Goal: Task Accomplishment & Management: Use online tool/utility

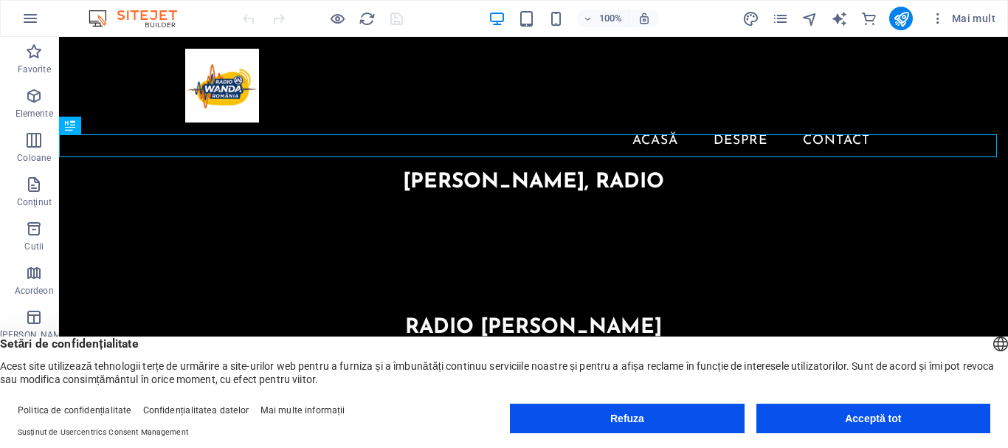
click at [880, 419] on font "Acceptă tot" at bounding box center [873, 418] width 56 height 12
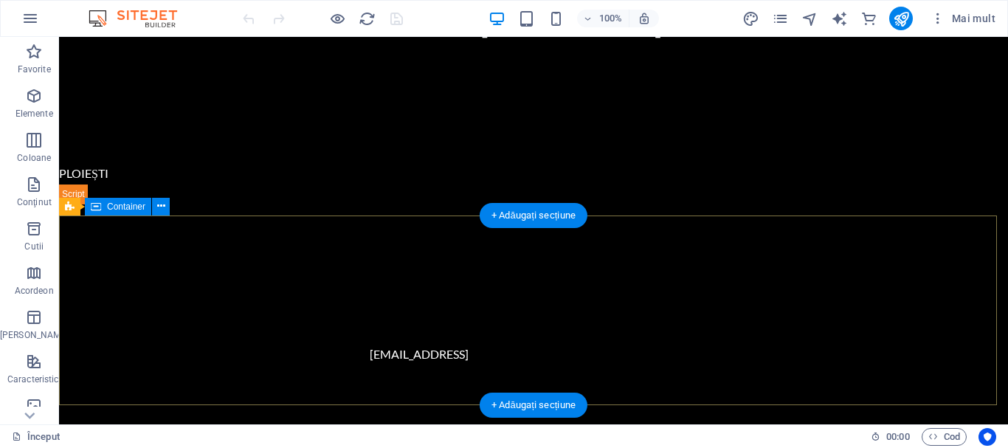
scroll to position [303, 0]
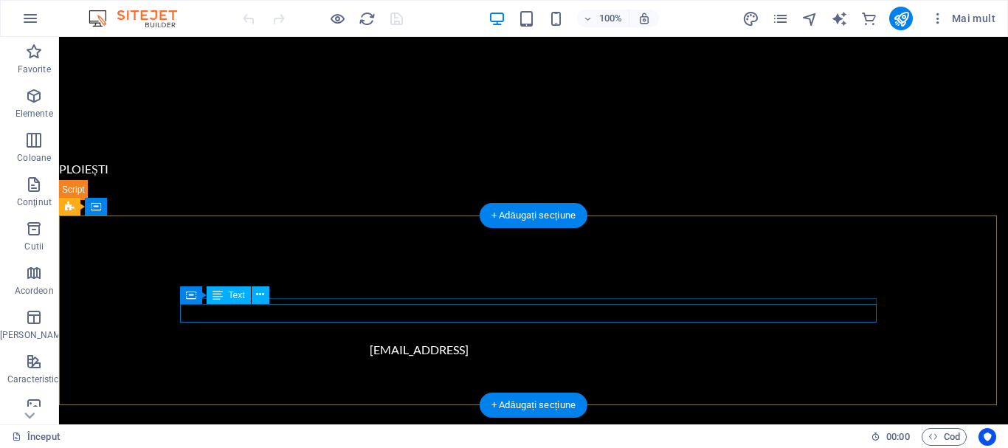
click at [665, 340] on div "[EMAIL_ADDRESS]" at bounding box center [419, 349] width 697 height 19
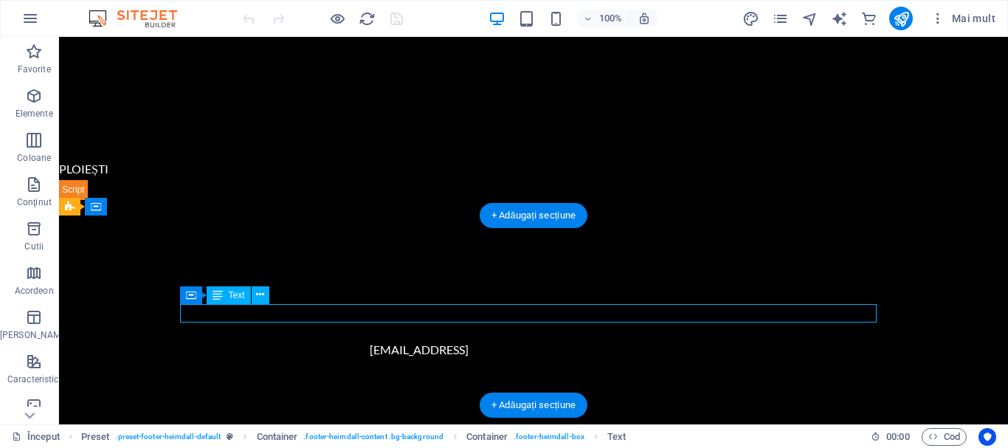
click at [668, 340] on div "[EMAIL_ADDRESS]" at bounding box center [419, 349] width 697 height 19
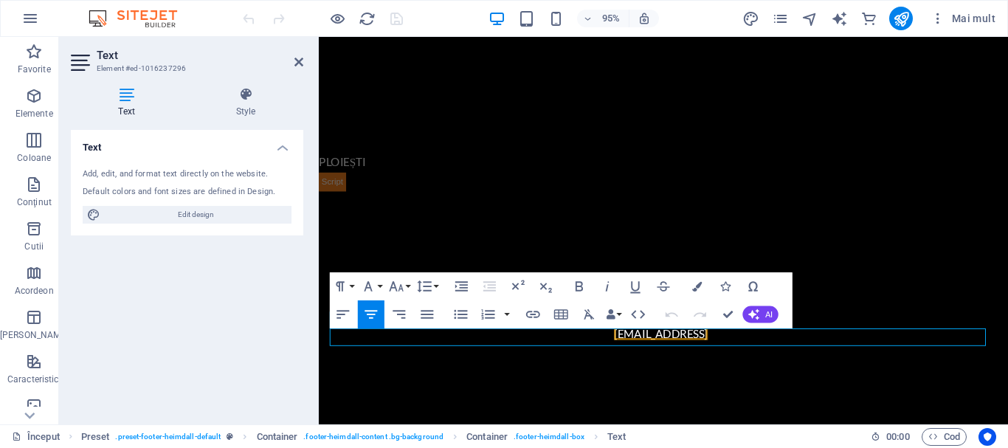
scroll to position [263, 0]
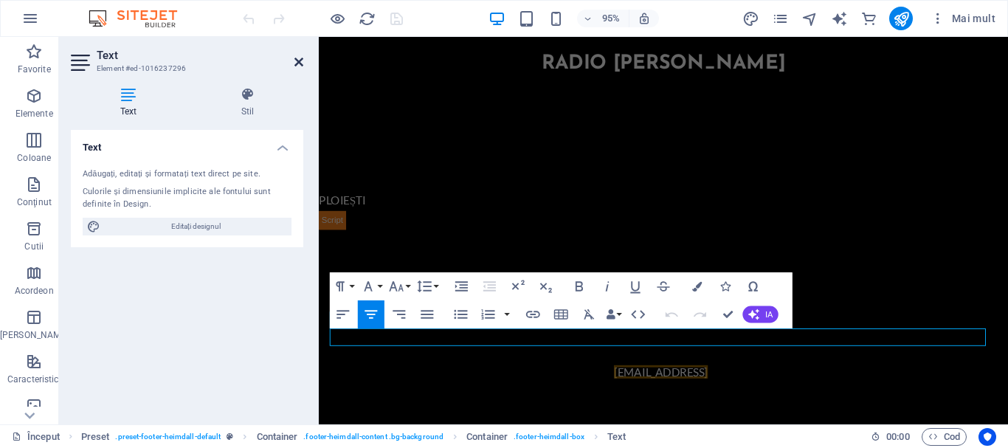
click at [297, 60] on icon at bounding box center [298, 62] width 9 height 12
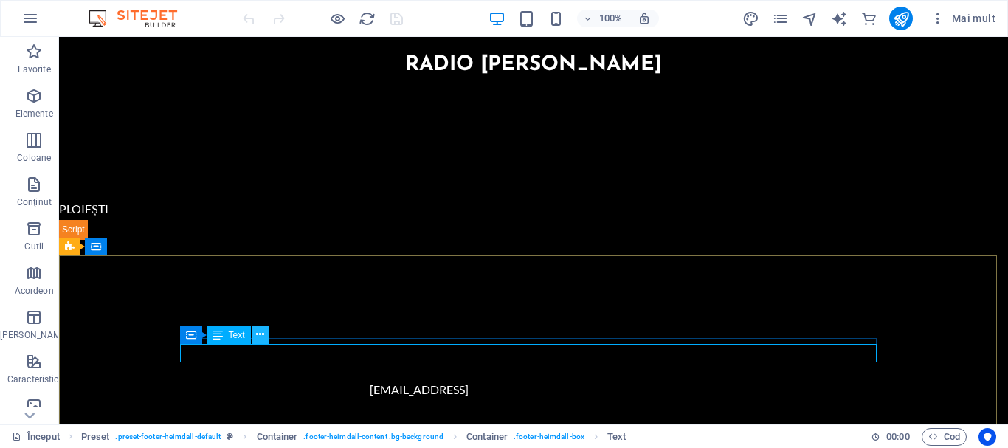
click at [253, 337] on button at bounding box center [261, 335] width 18 height 18
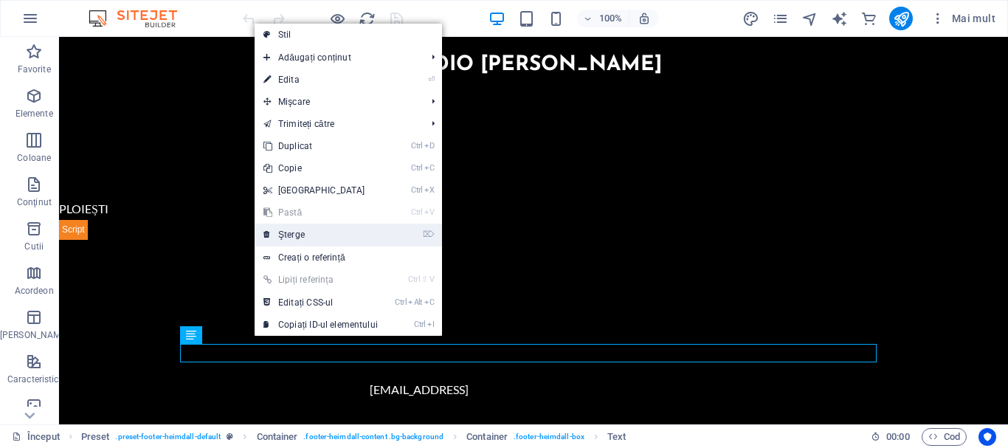
click at [289, 227] on link "⌦ Şterge" at bounding box center [321, 235] width 132 height 22
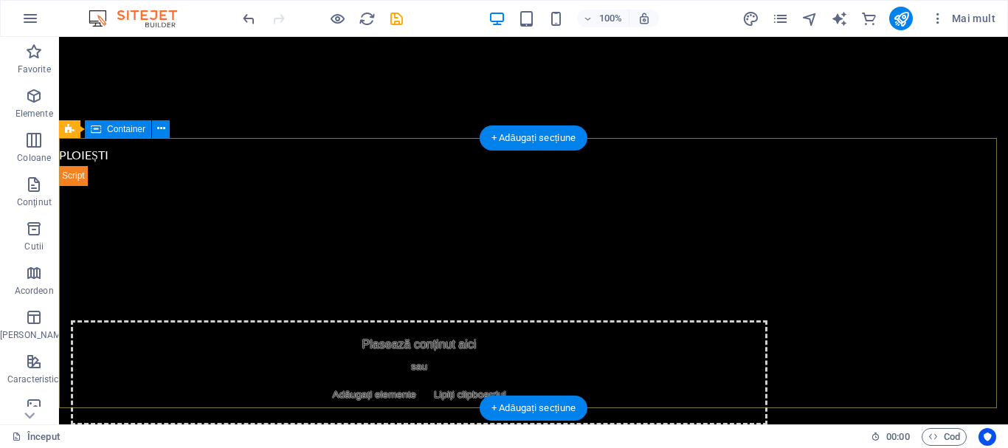
scroll to position [382, 0]
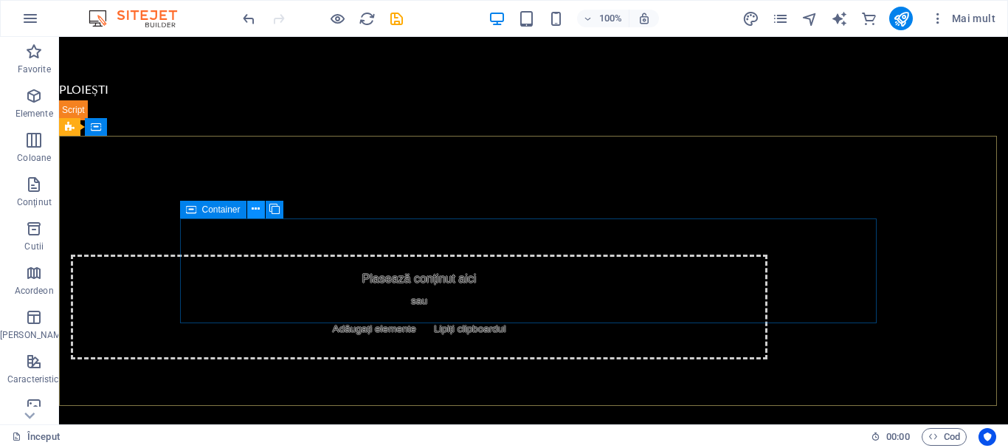
click at [259, 211] on icon at bounding box center [256, 208] width 8 height 15
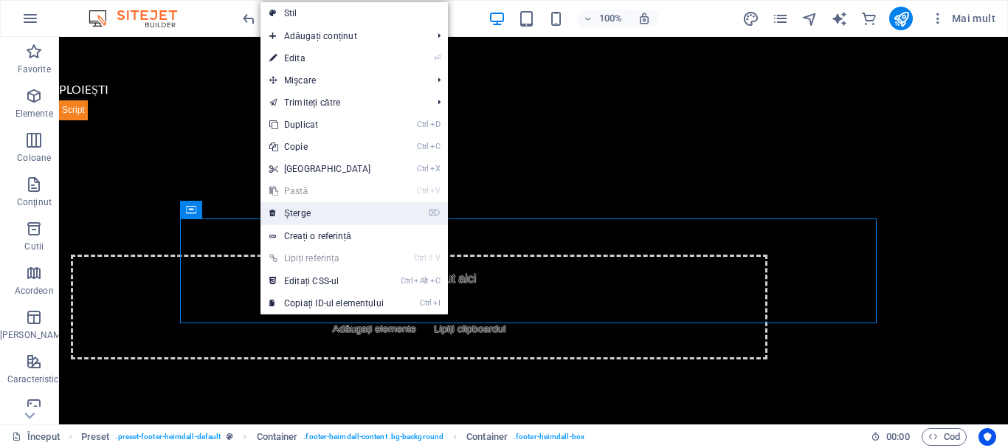
click at [286, 215] on font "Şterge" at bounding box center [297, 213] width 27 height 10
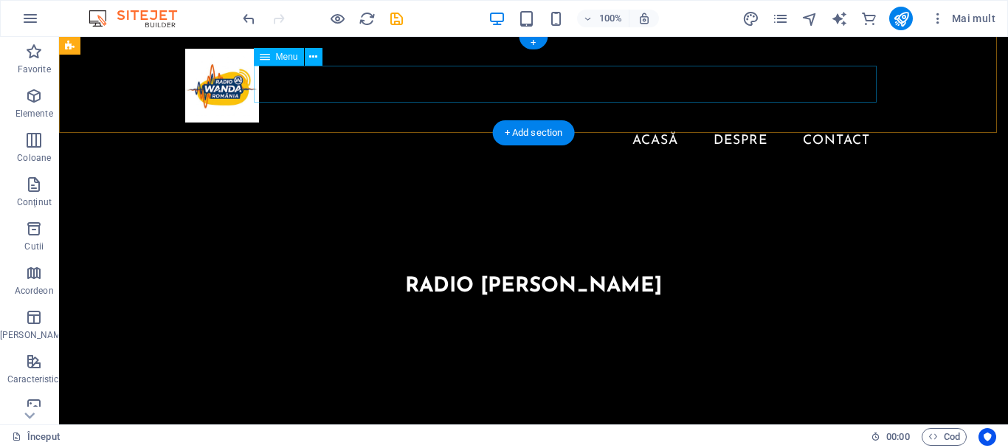
scroll to position [1, 0]
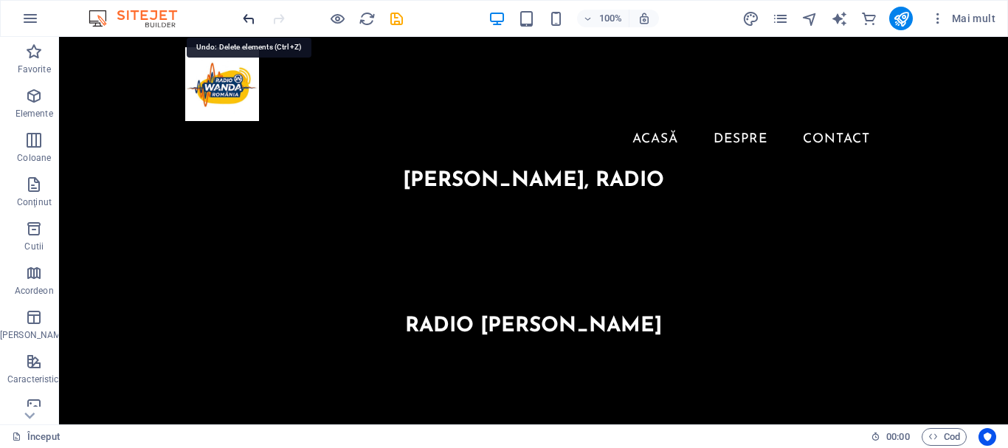
click at [250, 17] on icon "anula" at bounding box center [249, 18] width 17 height 17
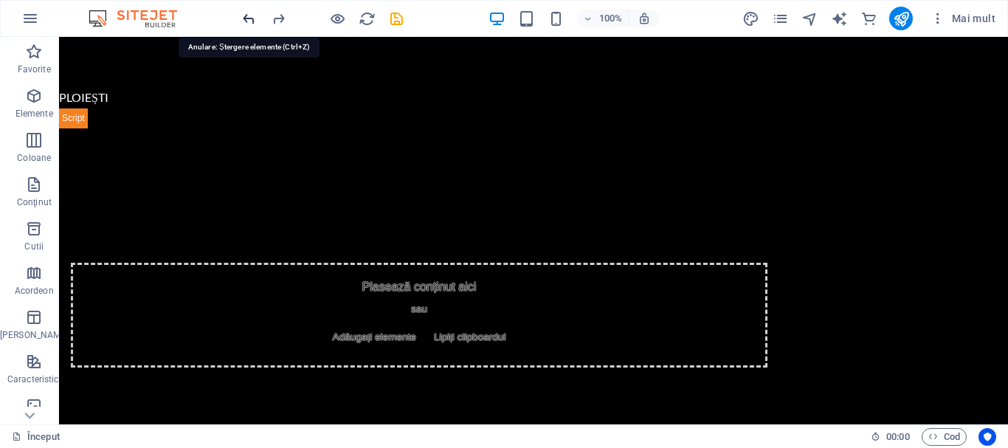
scroll to position [382, 0]
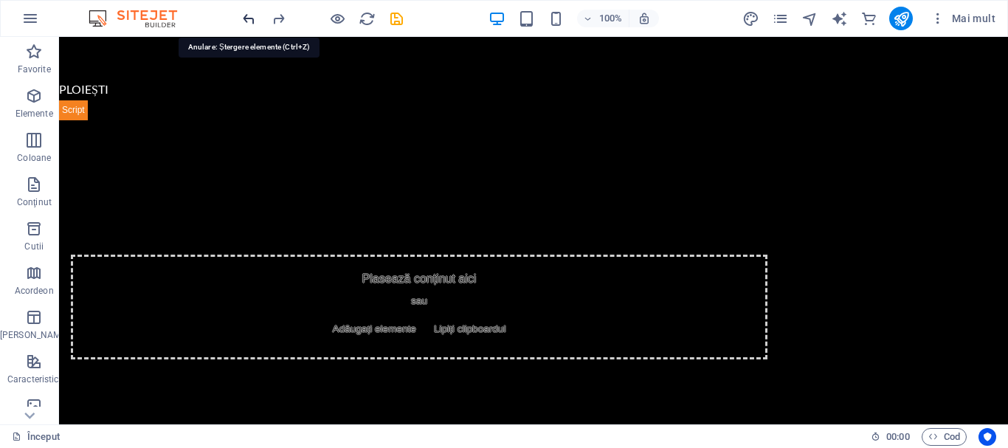
click at [249, 18] on icon "anula" at bounding box center [249, 18] width 17 height 17
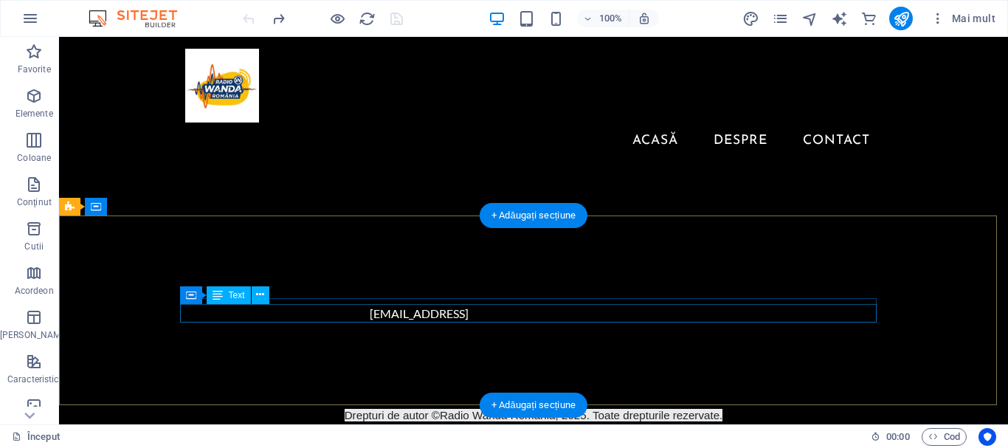
click at [657, 311] on div "[EMAIL_ADDRESS]" at bounding box center [419, 313] width 697 height 19
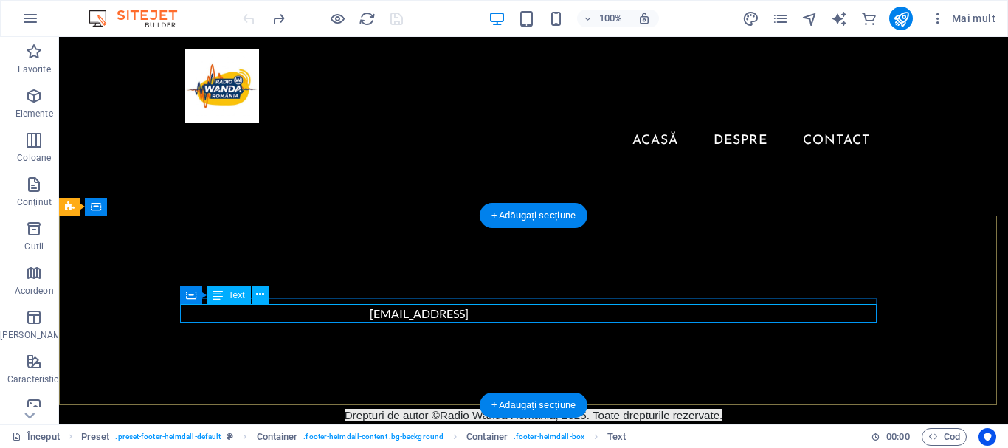
drag, startPoint x: 636, startPoint y: 314, endPoint x: 668, endPoint y: 320, distance: 33.0
click at [637, 314] on div "[EMAIL_ADDRESS]" at bounding box center [419, 313] width 697 height 19
click at [673, 313] on div "[EMAIL_ADDRESS]" at bounding box center [419, 313] width 697 height 19
click at [663, 312] on div "[EMAIL_ADDRESS]" at bounding box center [419, 313] width 697 height 19
click at [663, 311] on div "[EMAIL_ADDRESS]" at bounding box center [419, 313] width 697 height 19
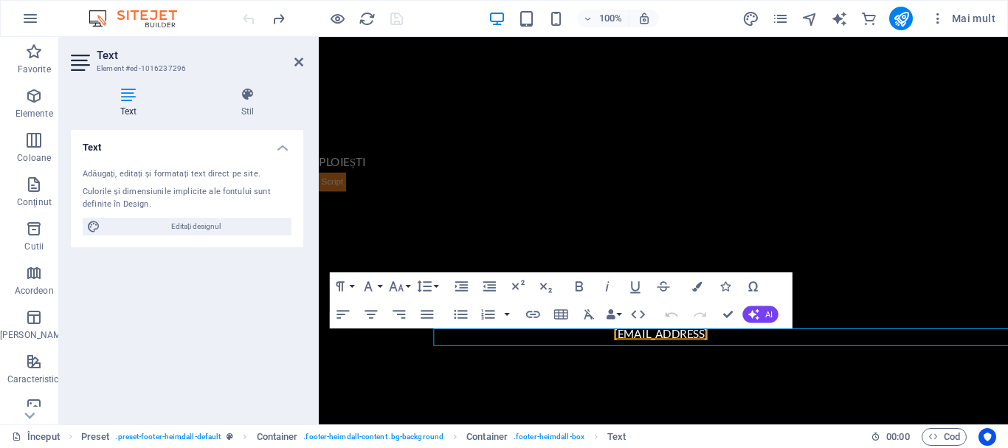
scroll to position [263, 0]
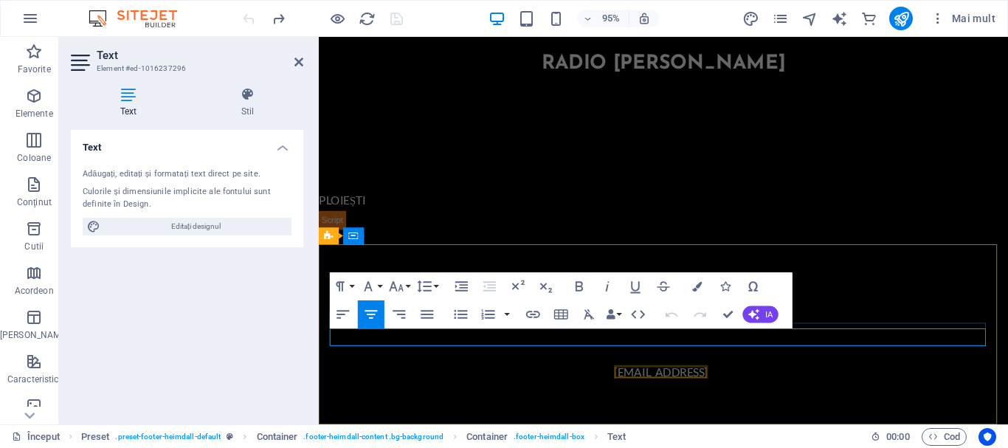
click at [728, 382] on font "[EMAIL_ADDRESS]" at bounding box center [678, 389] width 99 height 14
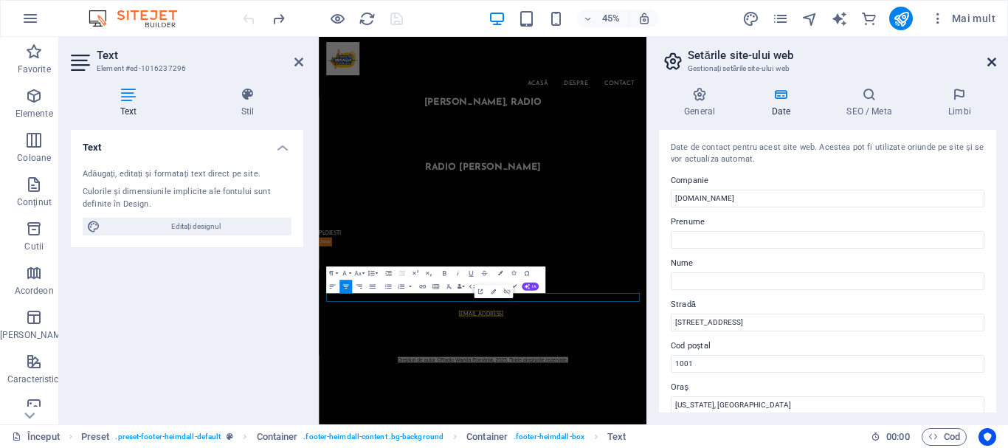
click at [992, 58] on icon at bounding box center [991, 62] width 9 height 12
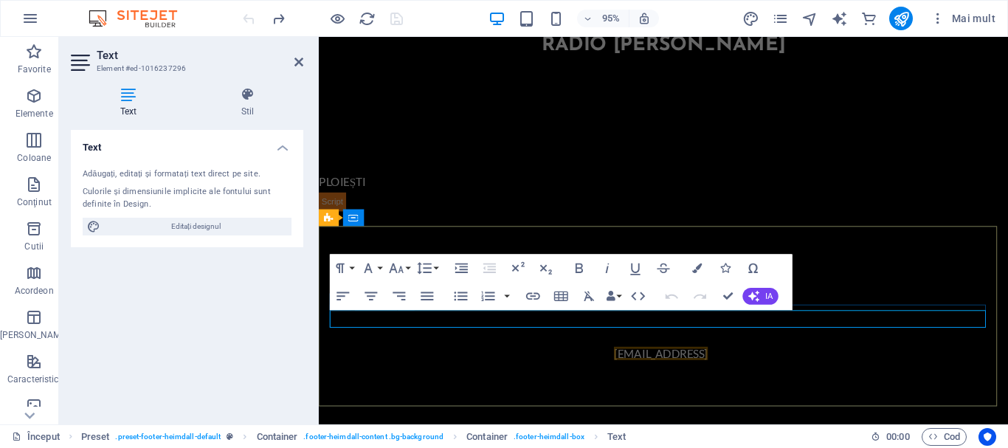
click at [809, 361] on p "[EMAIL_ADDRESS]" at bounding box center [679, 370] width 697 height 19
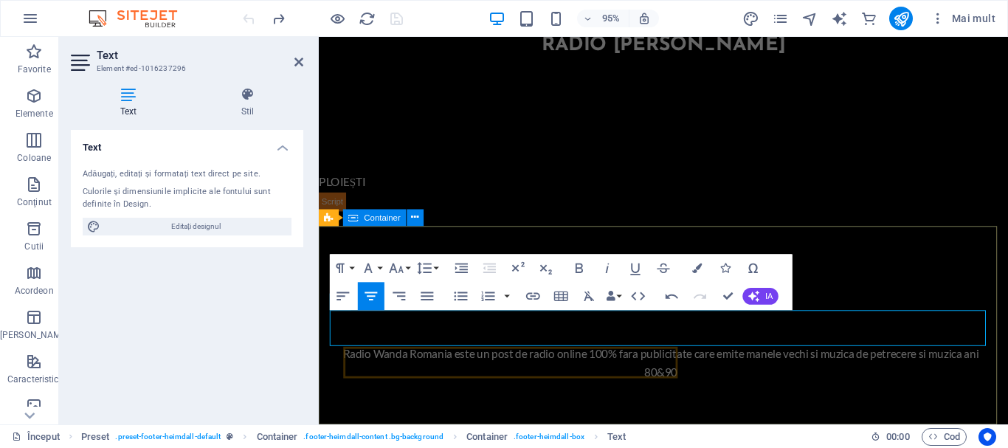
click at [719, 362] on div "Radio Wanda Romania este un post de radio online 100% fara publicitate care emi…" at bounding box center [681, 376] width 725 height 209
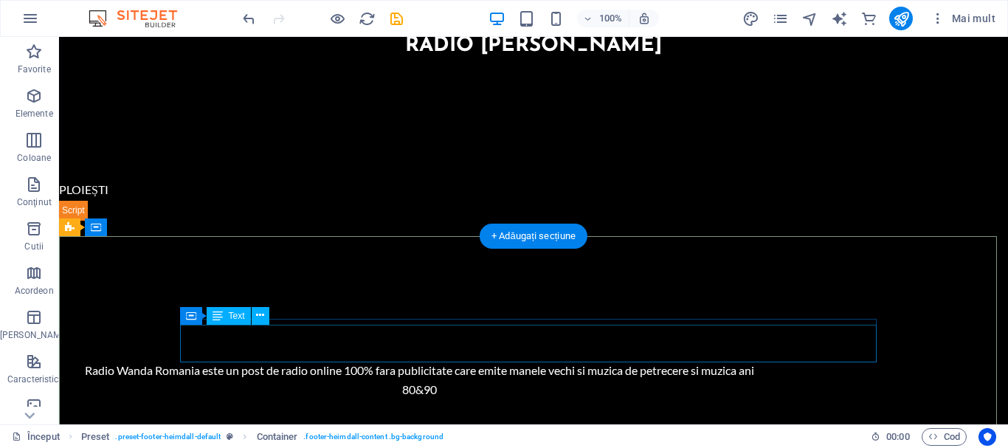
click at [550, 361] on div "Radio Wanda Romania este un post de radio online 100% fara publicitate care emi…" at bounding box center [419, 380] width 697 height 38
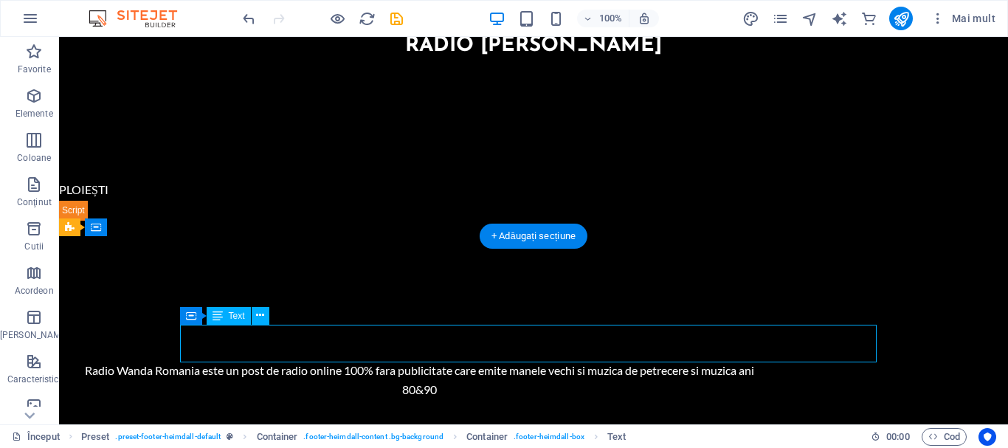
click at [541, 361] on div "Radio Wanda Romania este un post de radio online 100% fara publicitate care emi…" at bounding box center [419, 380] width 697 height 38
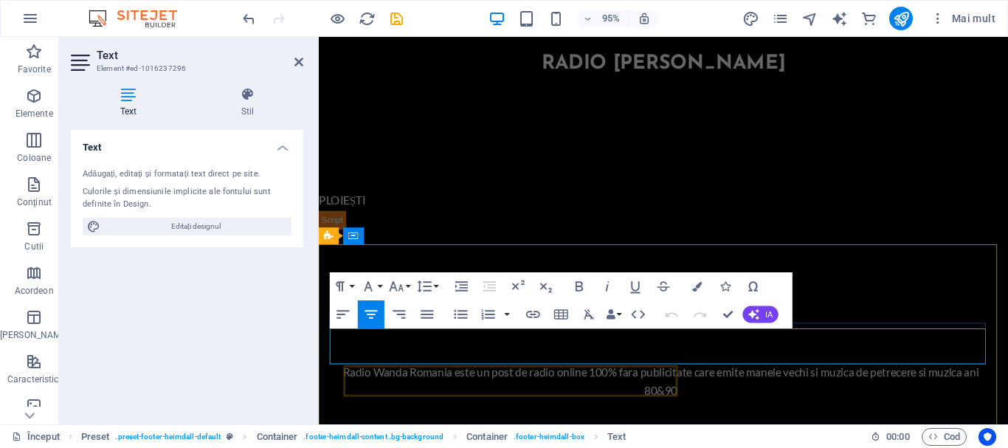
click at [707, 380] on p "Radio Wanda Romania este un post de radio online 100% fara publicitate care emi…" at bounding box center [679, 399] width 697 height 38
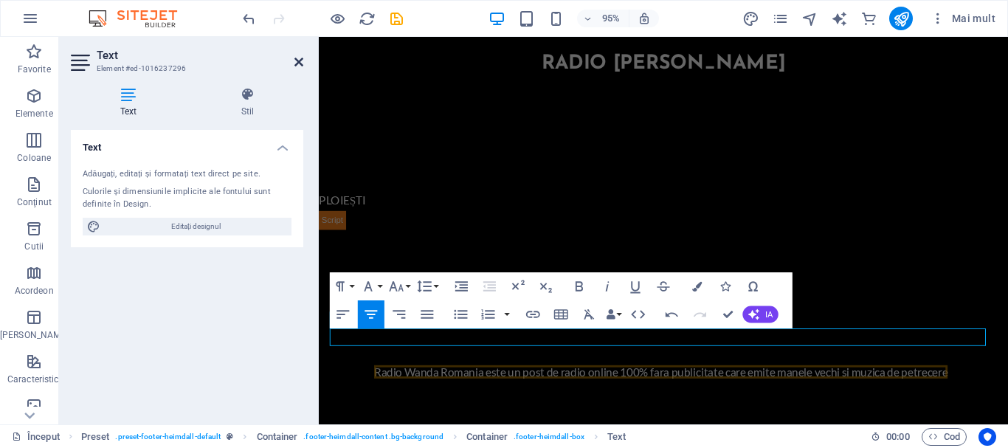
click at [298, 61] on icon at bounding box center [298, 62] width 9 height 12
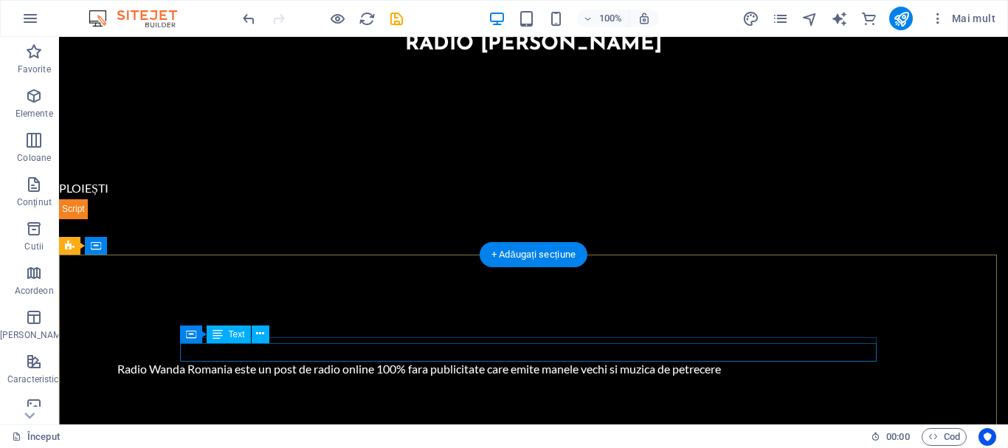
scroll to position [303, 0]
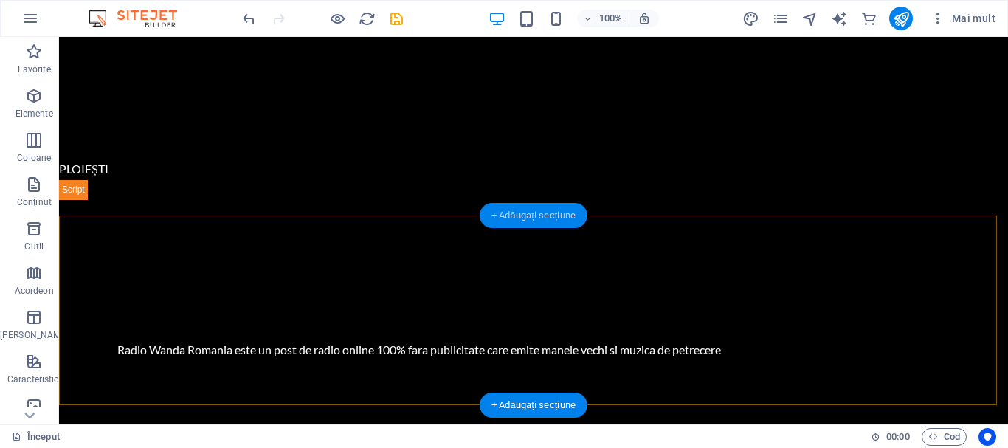
click at [517, 219] on font "+ Adăugați secțiune" at bounding box center [533, 215] width 84 height 11
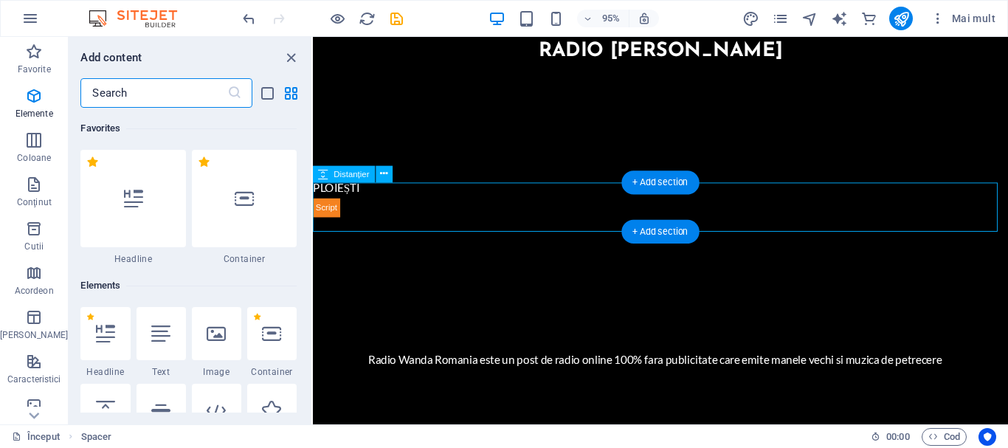
scroll to position [2582, 0]
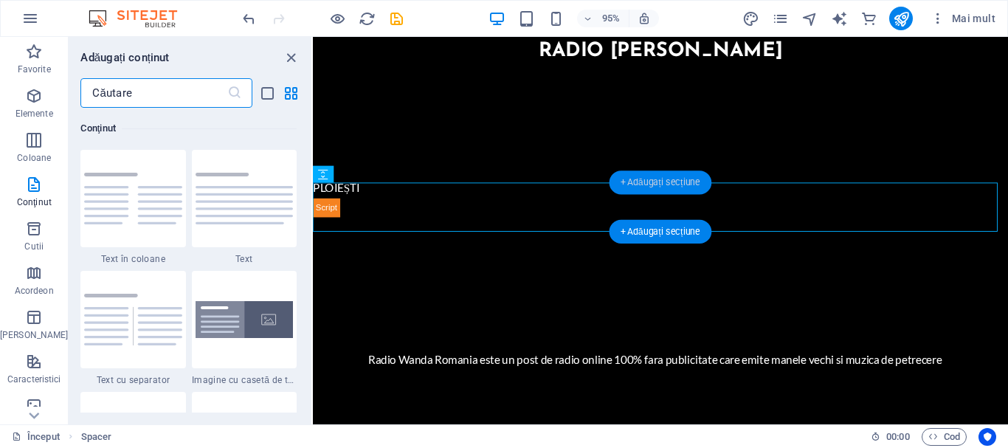
click at [637, 184] on font "+ Adăugați secțiune" at bounding box center [661, 182] width 80 height 10
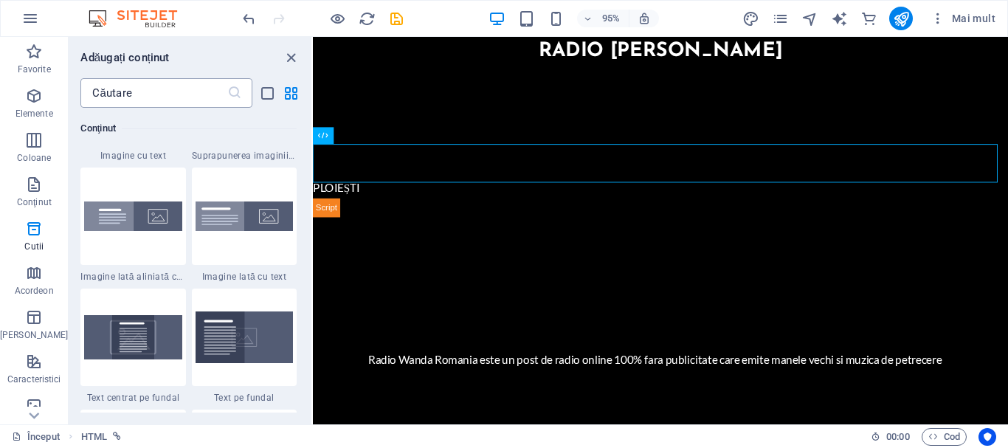
scroll to position [2729, 0]
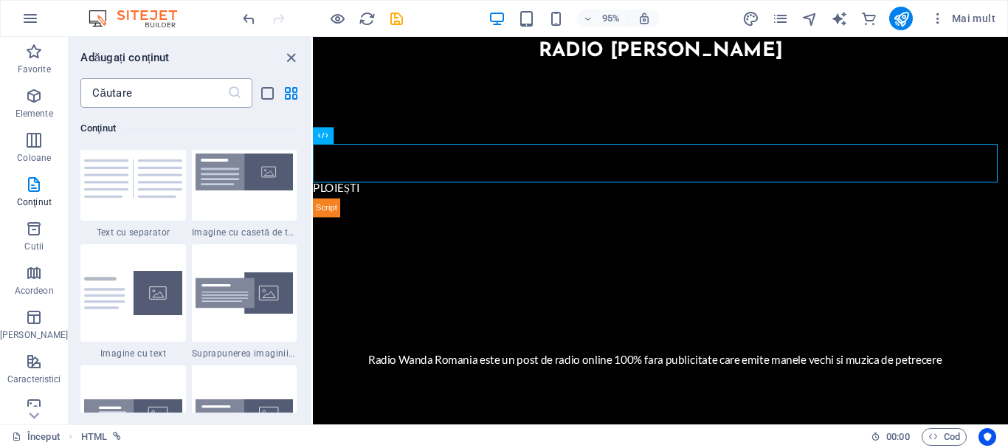
click at [151, 97] on input "text" at bounding box center [153, 93] width 146 height 30
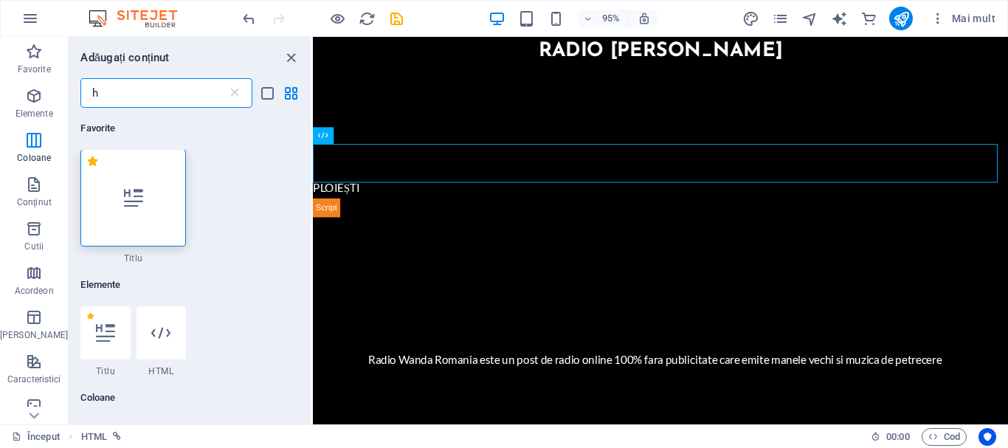
scroll to position [0, 0]
type input "h"
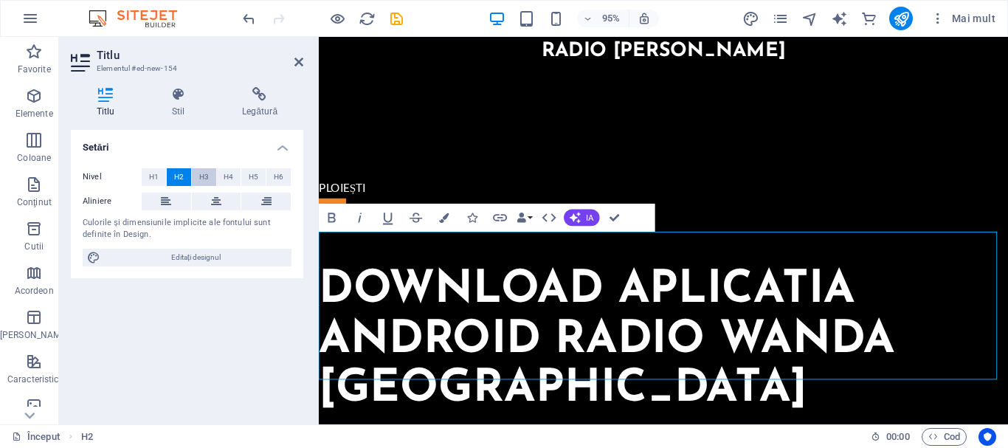
click at [206, 179] on font "H3" at bounding box center [204, 177] width 10 height 8
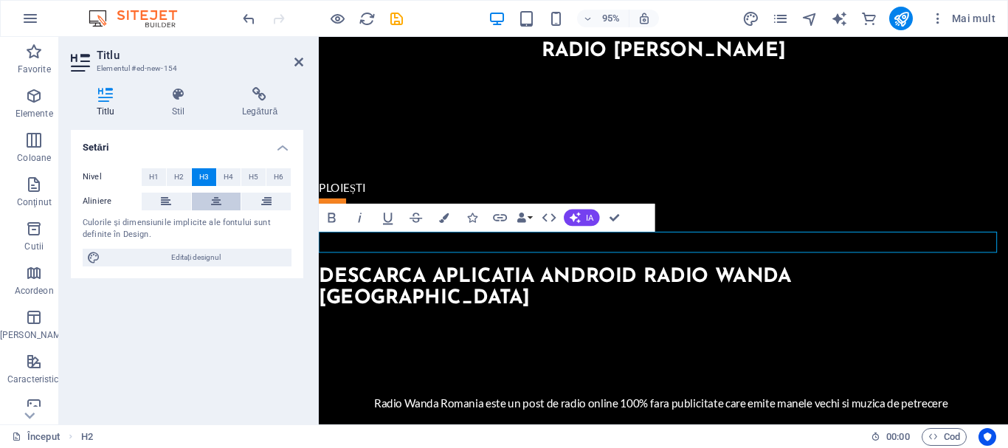
click at [215, 201] on icon at bounding box center [216, 202] width 10 height 18
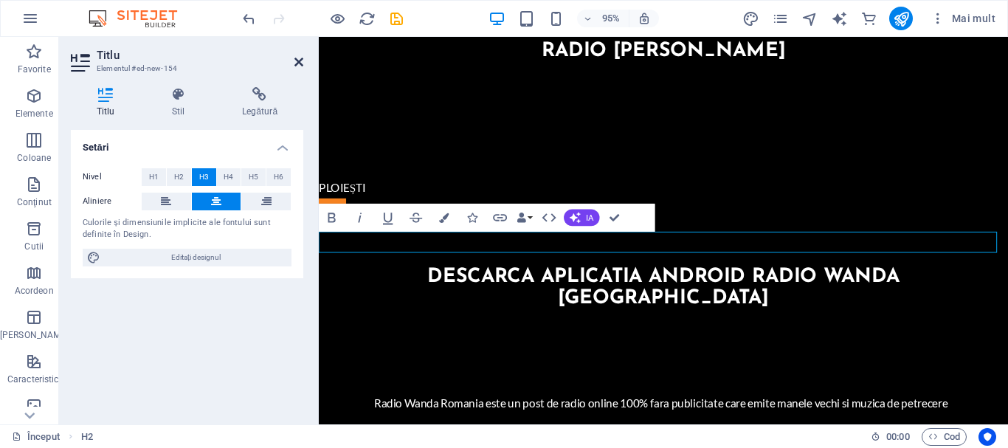
click at [299, 63] on icon at bounding box center [298, 62] width 9 height 12
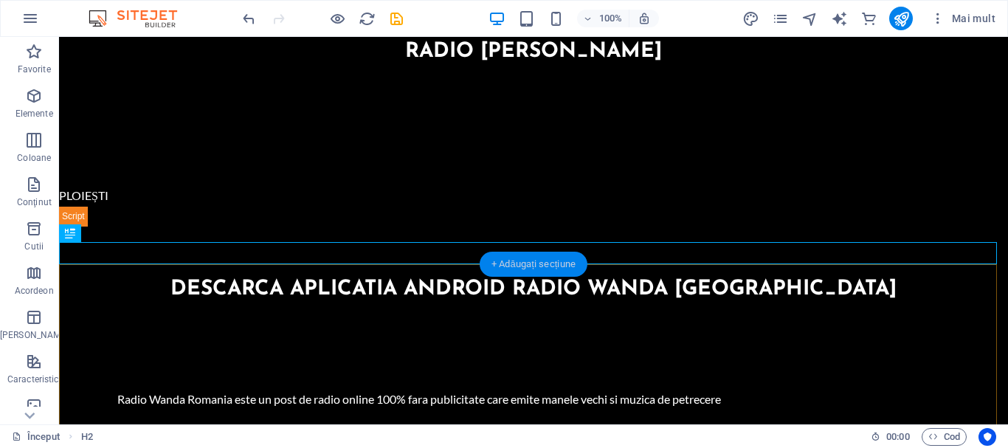
drag, startPoint x: 534, startPoint y: 268, endPoint x: 232, endPoint y: 242, distance: 302.9
click at [534, 268] on font "+ Adăugați secțiune" at bounding box center [533, 263] width 84 height 11
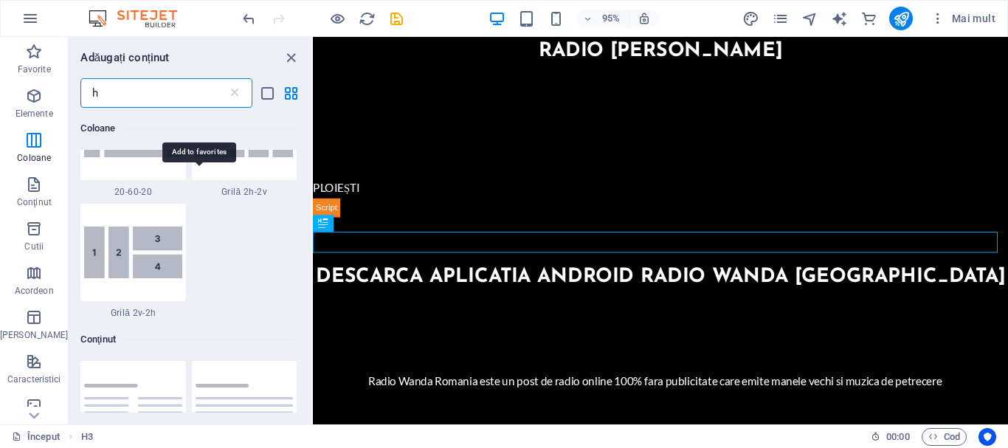
scroll to position [495, 0]
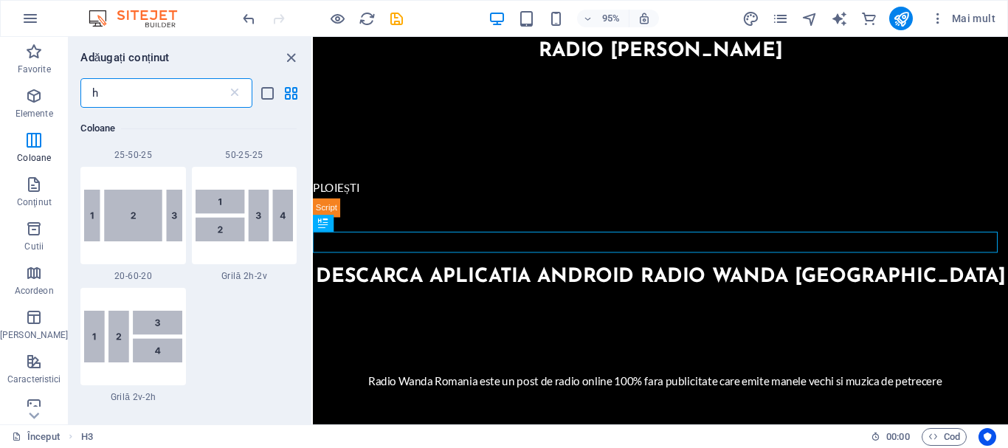
click at [144, 95] on input "h" at bounding box center [153, 93] width 146 height 30
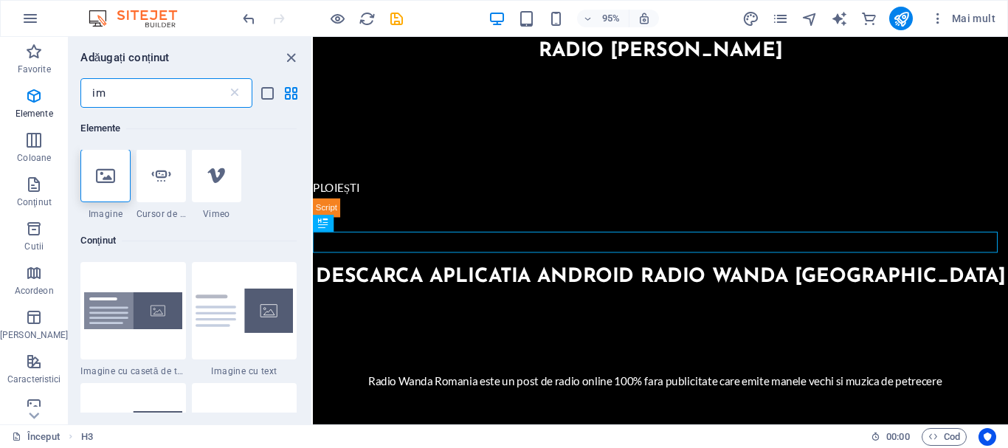
scroll to position [0, 0]
type input "im"
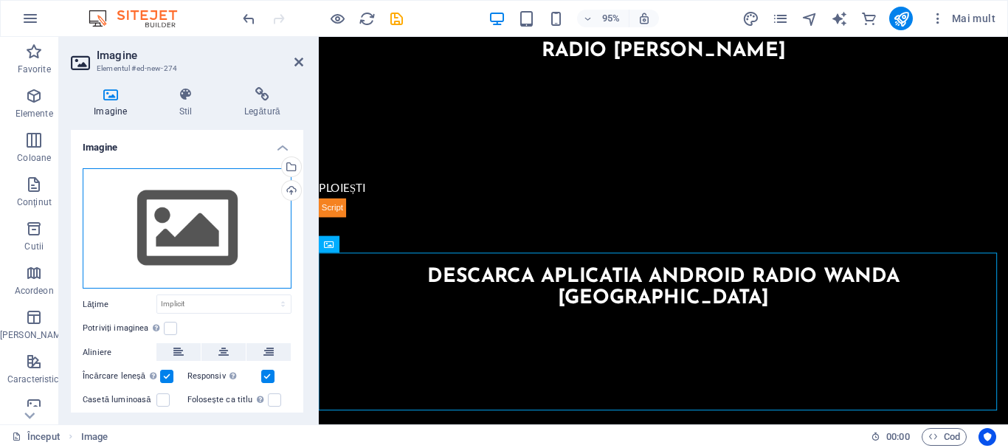
click at [223, 243] on div "Trageți fișierele aici, faceți clic pentru a alege fișiere sau selectați fișier…" at bounding box center [187, 228] width 209 height 121
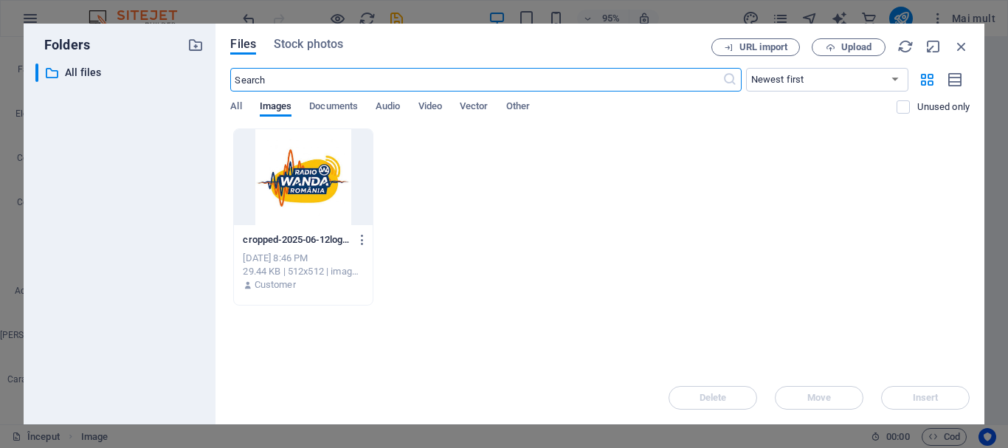
scroll to position [18, 0]
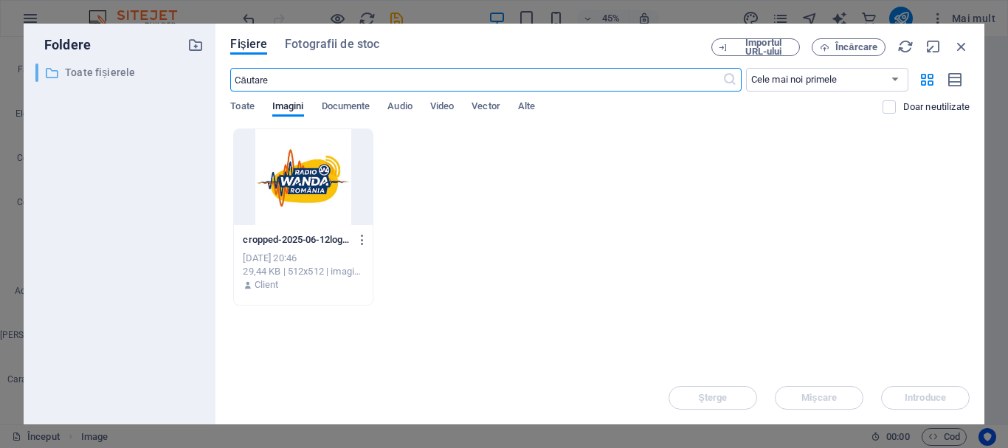
click at [69, 75] on font "Toate fișierele" at bounding box center [100, 72] width 70 height 12
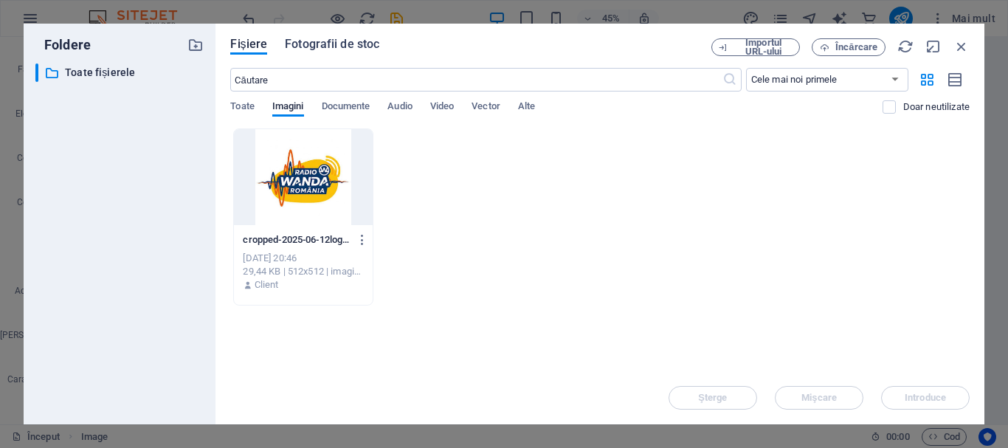
click at [322, 46] on font "Fotografii de stoc" at bounding box center [332, 44] width 94 height 14
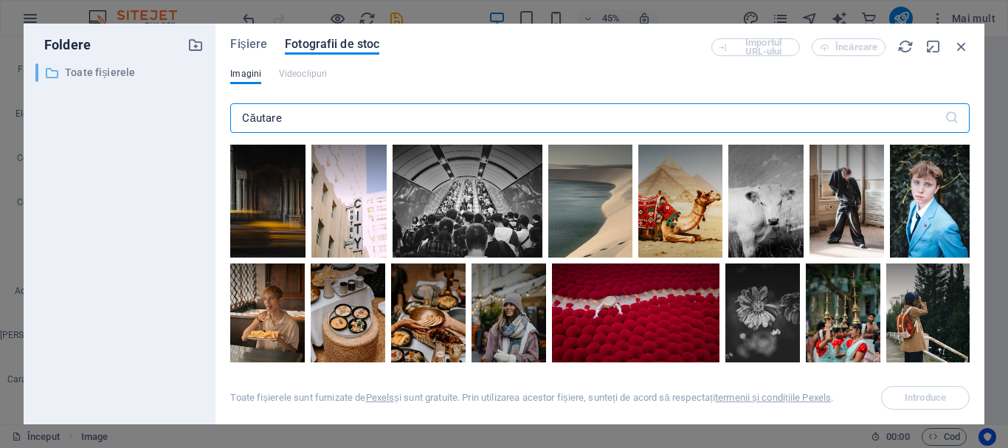
click at [89, 77] on font "Toate fișierele" at bounding box center [100, 72] width 70 height 12
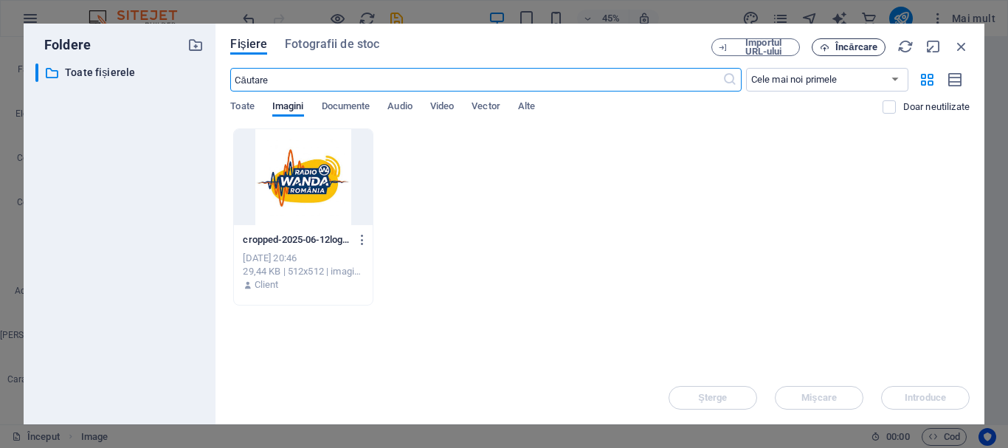
click at [852, 39] on button "Încărcare" at bounding box center [849, 47] width 74 height 18
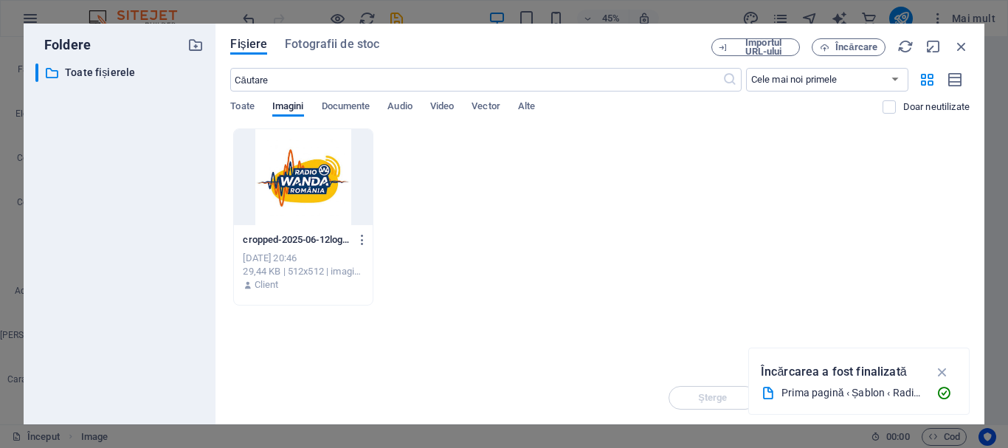
click at [941, 375] on icon "button" at bounding box center [942, 372] width 17 height 16
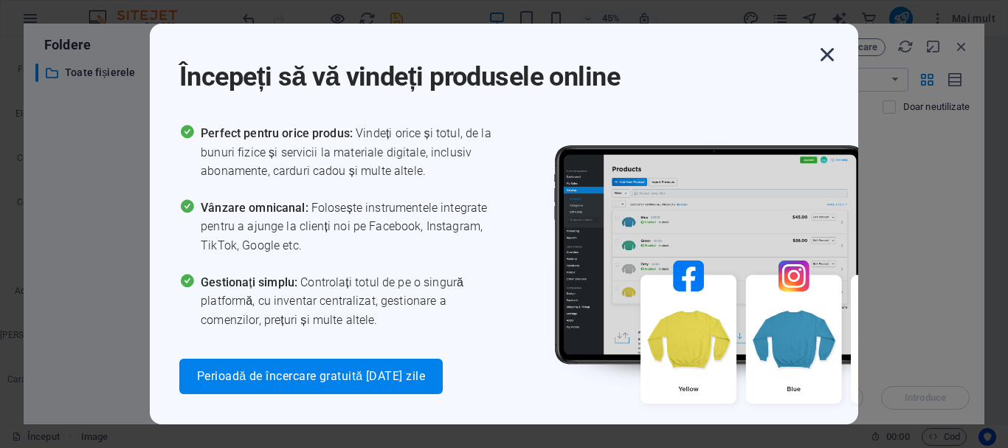
click at [823, 55] on icon "button" at bounding box center [827, 54] width 27 height 27
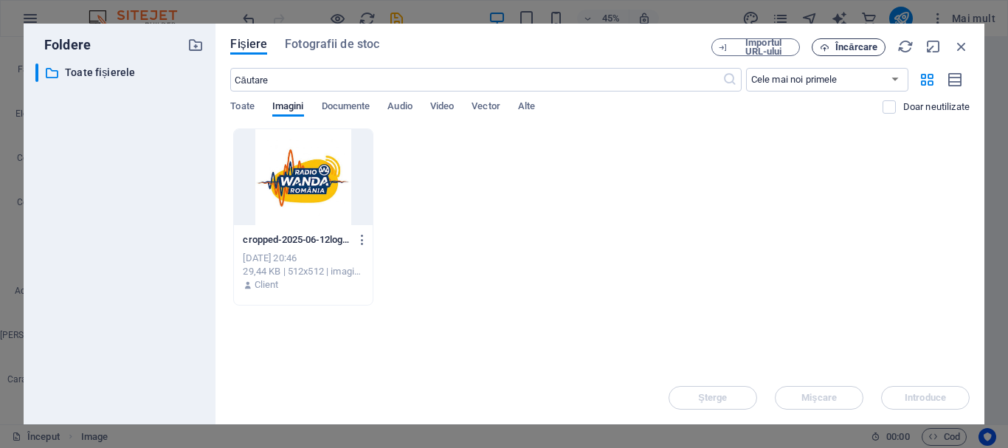
click at [824, 41] on button "Încărcare" at bounding box center [849, 47] width 74 height 18
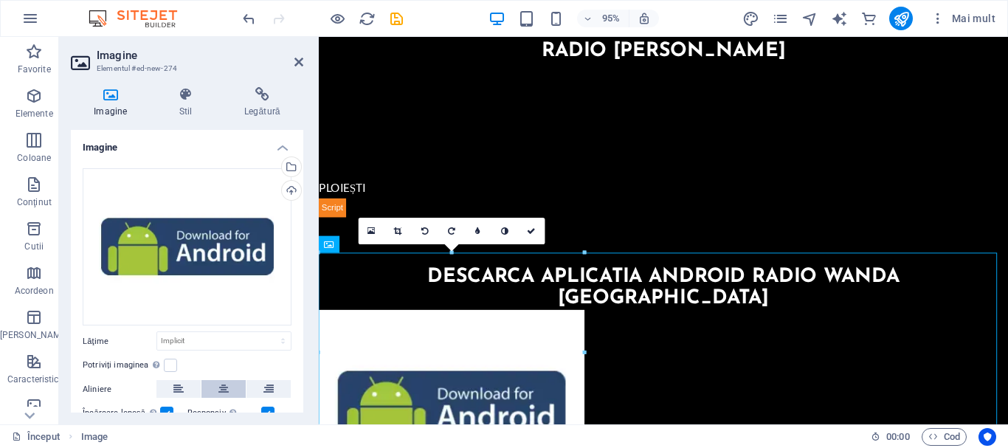
click at [224, 380] on icon at bounding box center [223, 389] width 10 height 18
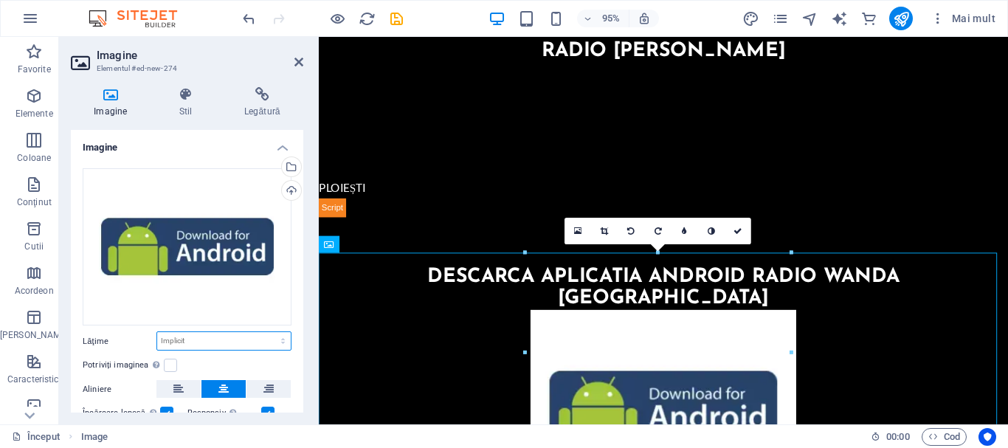
click at [217, 341] on select "Implicit auto px amintire % ei vh VW" at bounding box center [224, 341] width 134 height 18
select select "px"
click at [267, 332] on select "Implicit auto px amintire % ei vh VW" at bounding box center [224, 341] width 134 height 18
click at [201, 343] on input "379" at bounding box center [224, 341] width 134 height 18
type input "3"
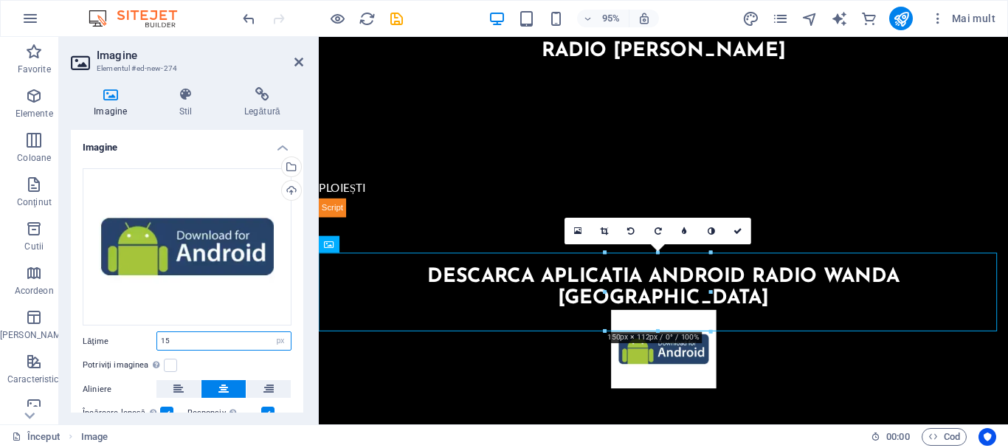
type input "1"
type input "170"
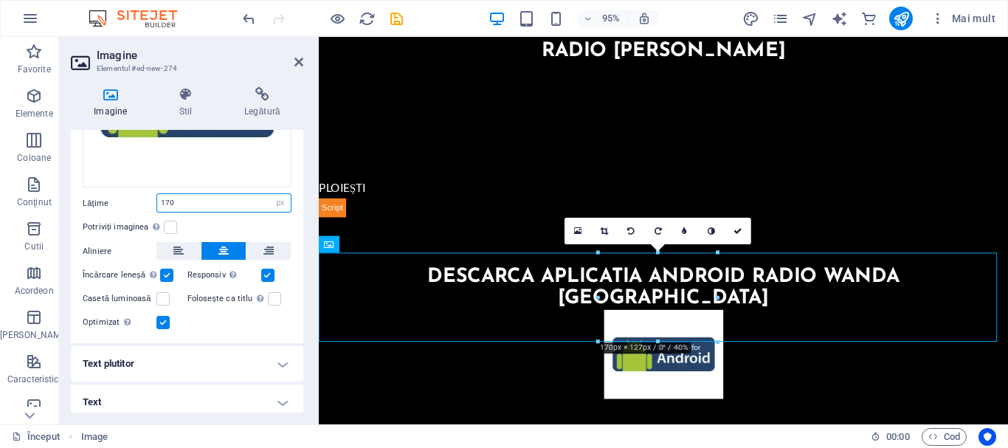
scroll to position [143, 0]
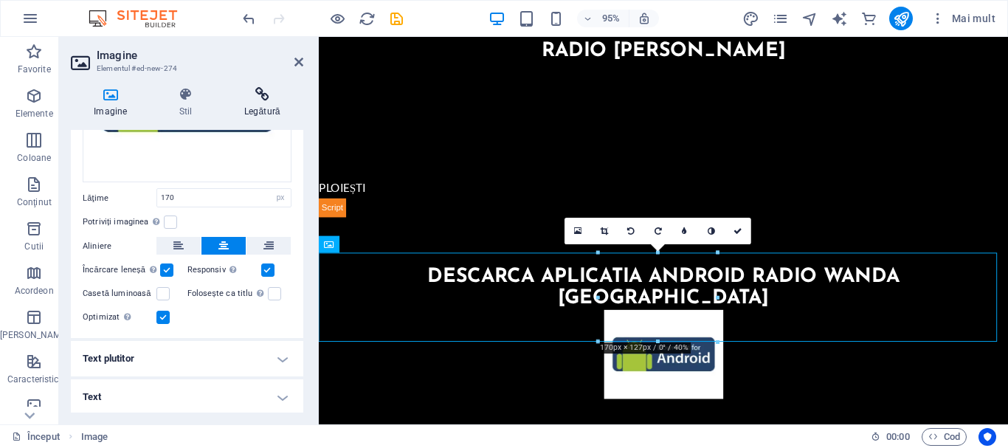
click at [266, 106] on font "Legătură" at bounding box center [261, 111] width 35 height 10
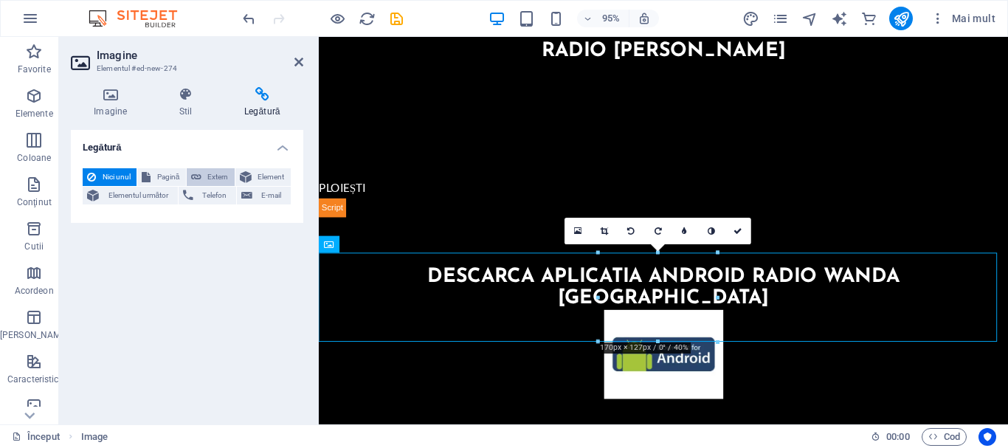
click at [199, 181] on icon at bounding box center [196, 177] width 10 height 18
select select
select select "blank"
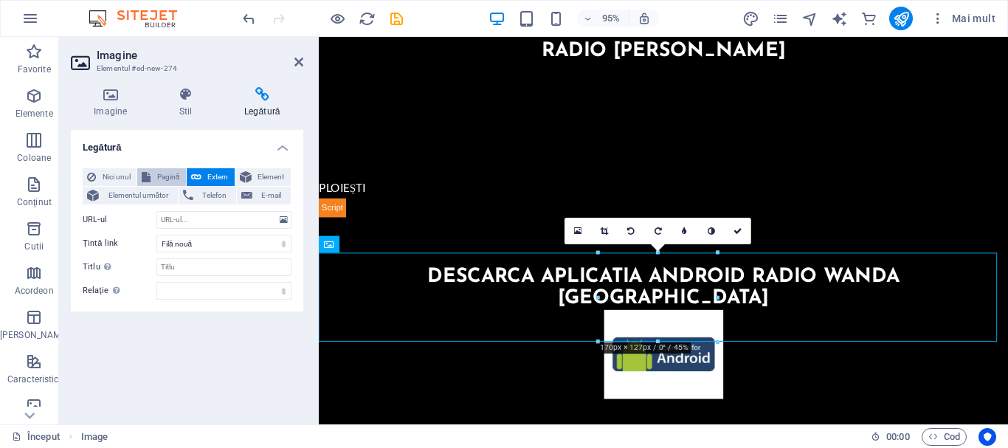
click at [161, 177] on font "Pagină" at bounding box center [168, 177] width 23 height 8
select select
click at [198, 173] on icon at bounding box center [196, 177] width 10 height 18
select select "blank"
paste input "[URL][DOMAIN_NAME]"
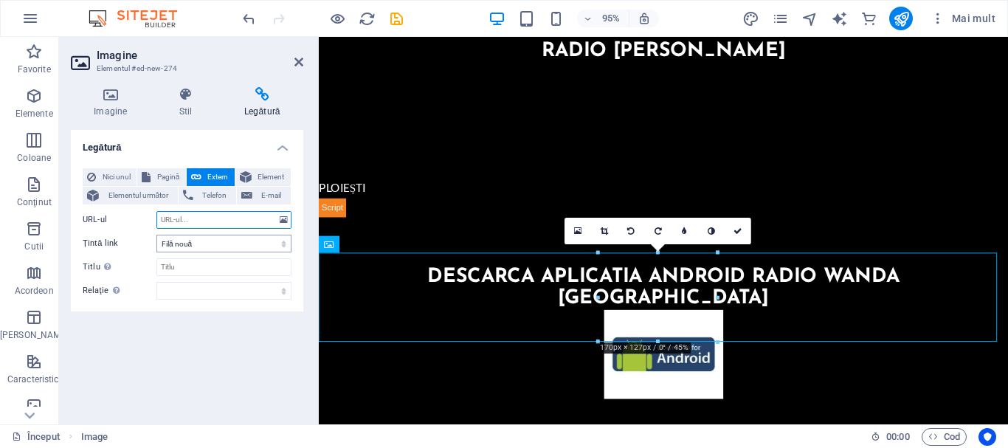
type input "[URL][DOMAIN_NAME]"
click at [298, 62] on icon at bounding box center [298, 62] width 9 height 12
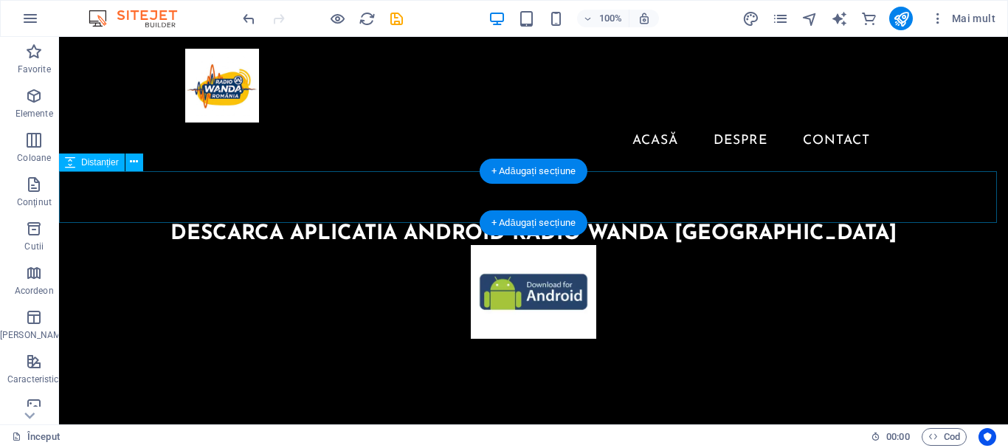
scroll to position [0, 0]
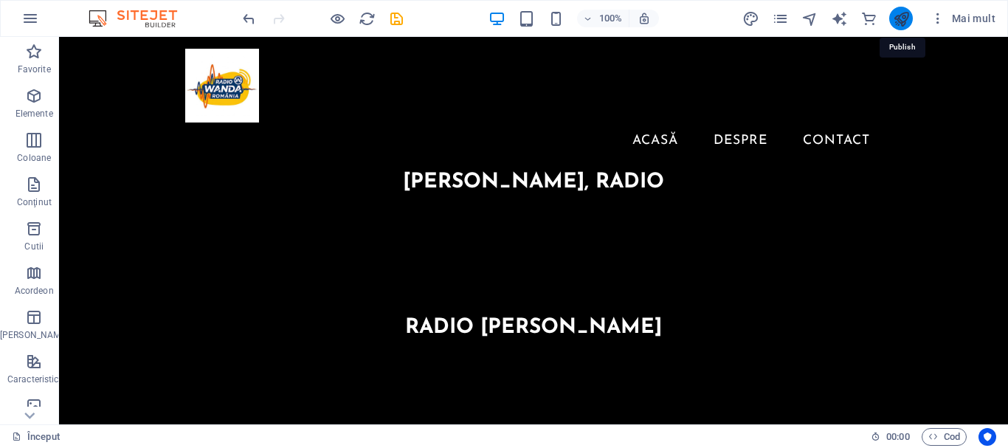
click at [899, 22] on icon "publica" at bounding box center [901, 18] width 17 height 17
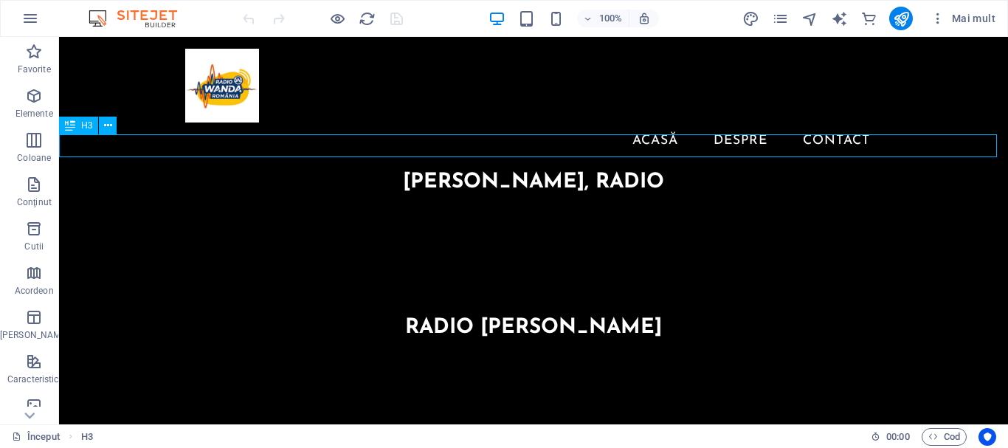
click at [605, 171] on div "[PERSON_NAME], radio" at bounding box center [533, 182] width 949 height 23
click at [611, 171] on div "[PERSON_NAME], radio" at bounding box center [533, 182] width 949 height 23
click at [612, 171] on div "[PERSON_NAME], radio" at bounding box center [533, 182] width 949 height 23
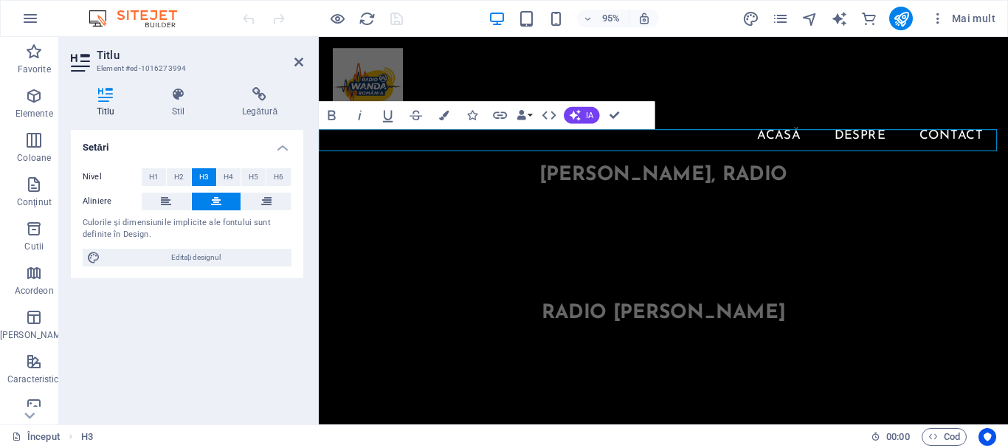
click at [699, 172] on font "[PERSON_NAME], radio" at bounding box center [681, 182] width 261 height 21
click at [812, 171] on h3 "[PERSON_NAME], radio" at bounding box center [681, 182] width 725 height 23
click at [300, 55] on h2 "Titlu" at bounding box center [200, 55] width 207 height 13
click at [294, 58] on icon at bounding box center [298, 62] width 9 height 12
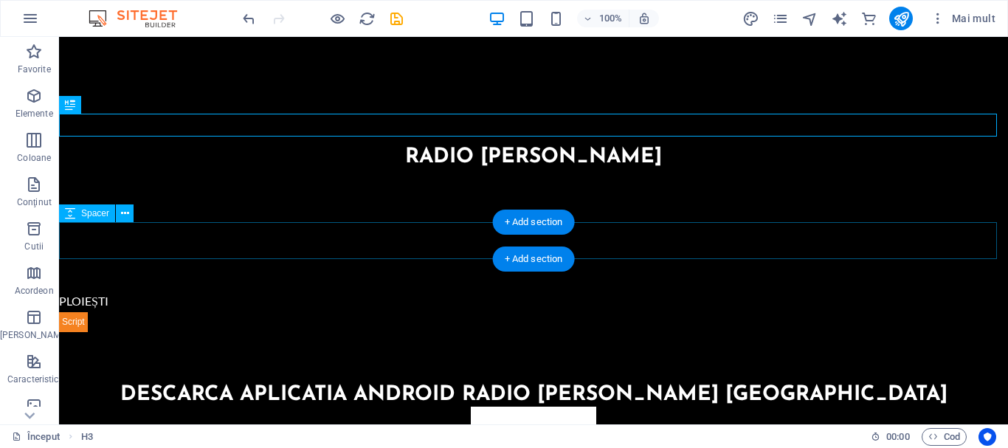
scroll to position [221, 0]
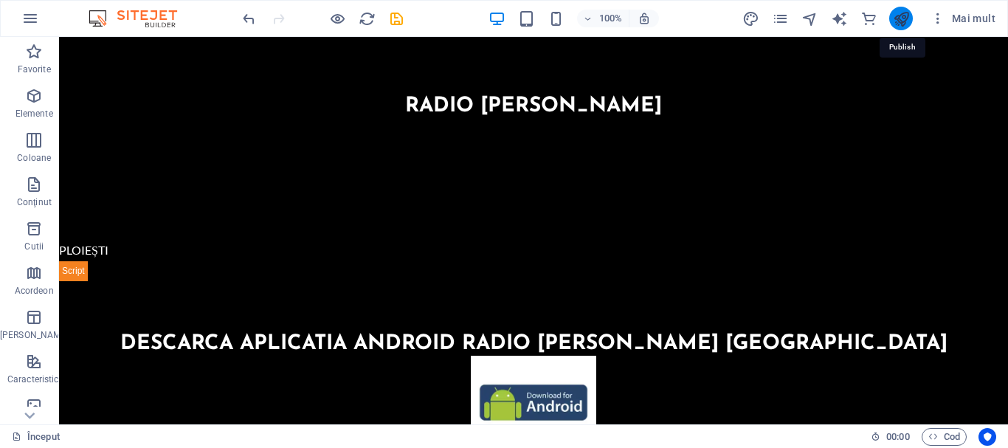
click at [908, 20] on icon "publica" at bounding box center [901, 18] width 17 height 17
